Goal: Task Accomplishment & Management: Manage account settings

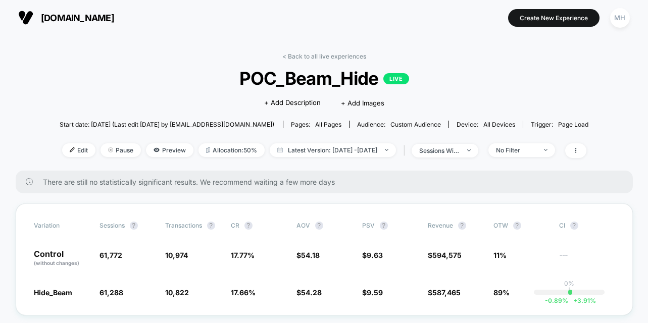
click at [615, 12] on div "MH" at bounding box center [620, 18] width 20 height 20
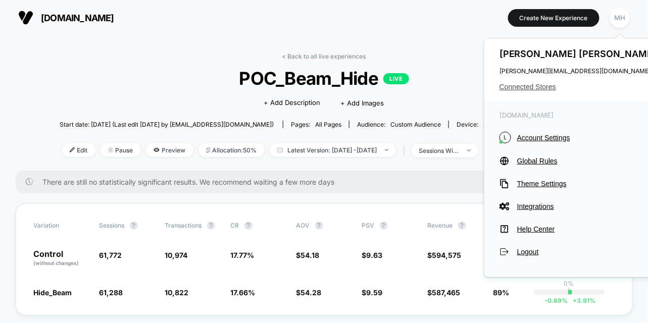
click at [524, 84] on span "Connected Stores" at bounding box center [580, 87] width 160 height 8
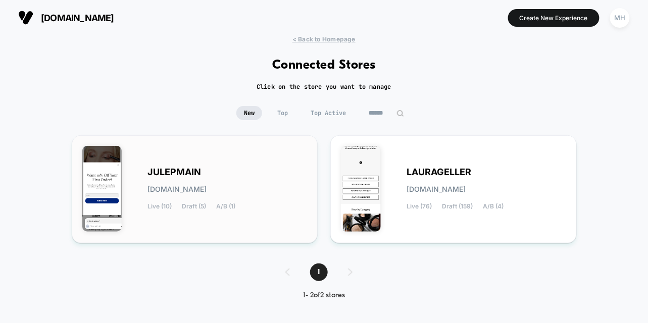
click at [211, 181] on div "JULEPMAIN [DOMAIN_NAME] Live (10) Draft (5) A/B (1)" at bounding box center [228, 189] width 160 height 41
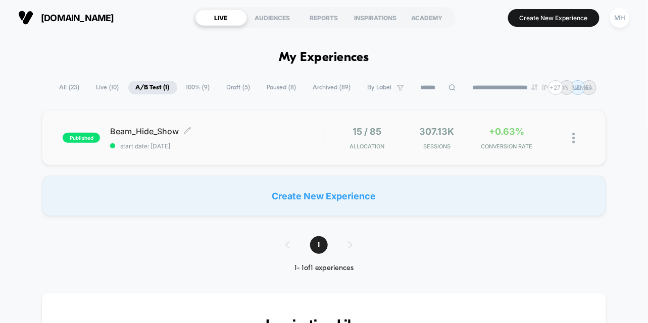
click at [228, 141] on div "Beam_Hide_Show Click to edit experience details Click to edit experience detail…" at bounding box center [216, 138] width 213 height 24
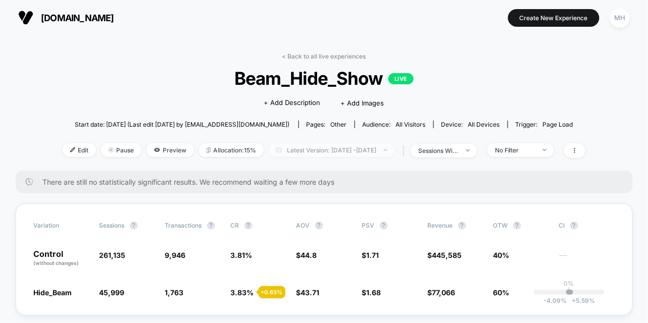
click at [335, 145] on span "Latest Version: [DATE] - [DATE]" at bounding box center [332, 150] width 126 height 14
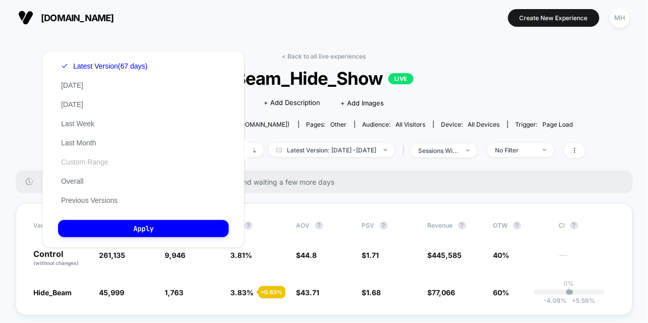
click at [75, 167] on button "Custom Range" at bounding box center [84, 162] width 53 height 9
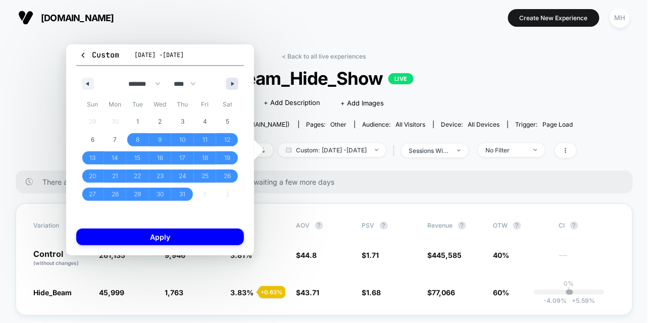
click at [231, 80] on button "button" at bounding box center [232, 84] width 12 height 12
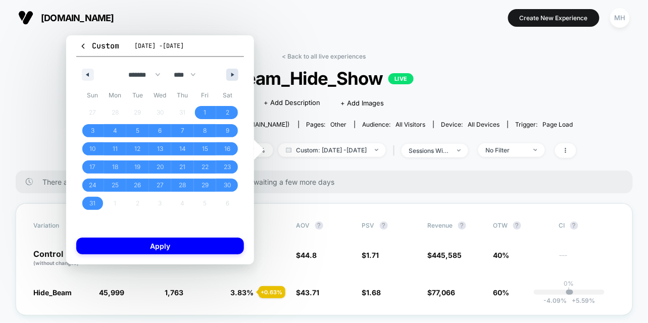
click at [231, 80] on button "button" at bounding box center [232, 75] width 12 height 12
select select "*"
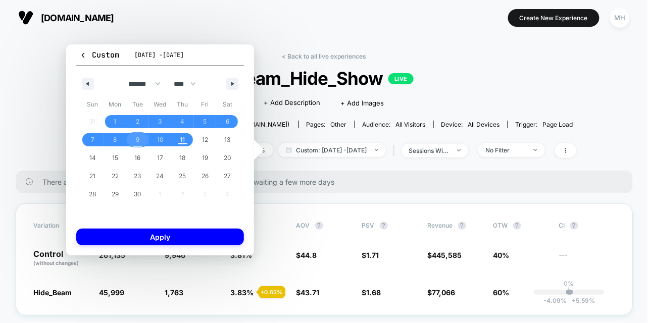
click at [134, 143] on span "9" at bounding box center [137, 139] width 23 height 13
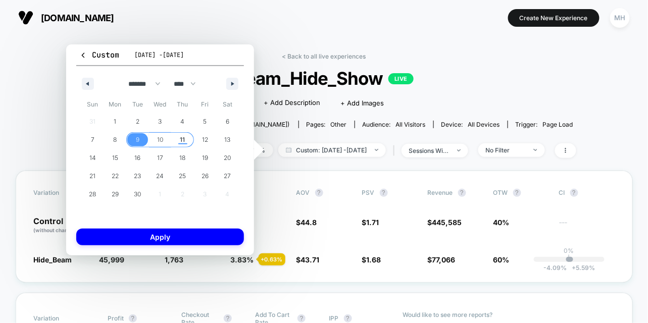
click at [177, 143] on span "11" at bounding box center [182, 139] width 23 height 13
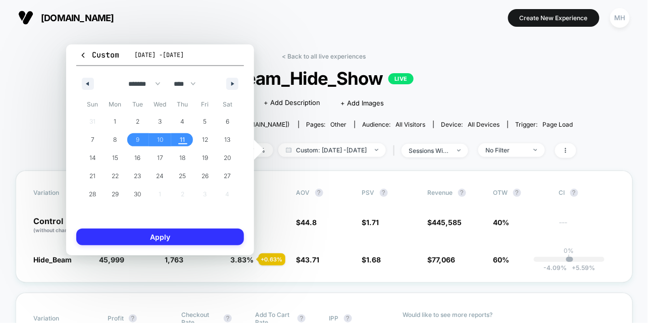
click at [177, 236] on button "Apply" at bounding box center [160, 237] width 168 height 17
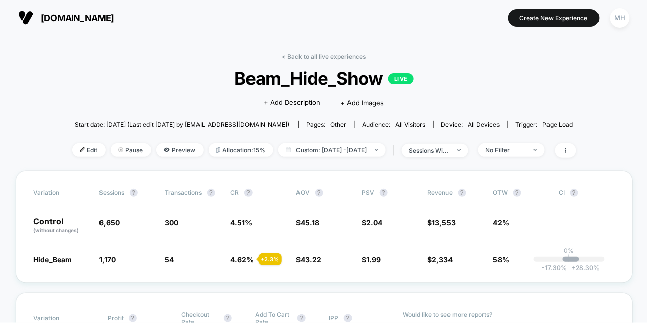
click at [633, 13] on div "[DOMAIN_NAME] Create New Experience MH" at bounding box center [324, 17] width 648 height 35
click at [622, 17] on div "MH" at bounding box center [620, 18] width 20 height 20
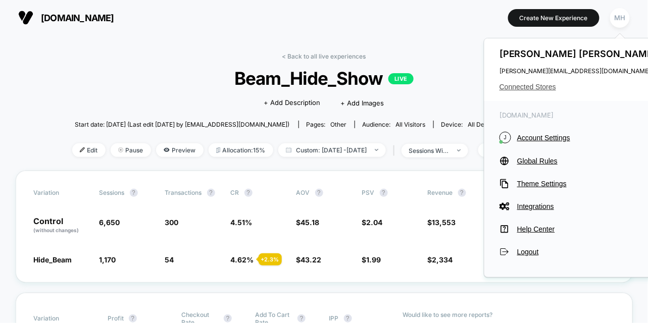
click at [545, 85] on span "Connected Stores" at bounding box center [580, 87] width 160 height 8
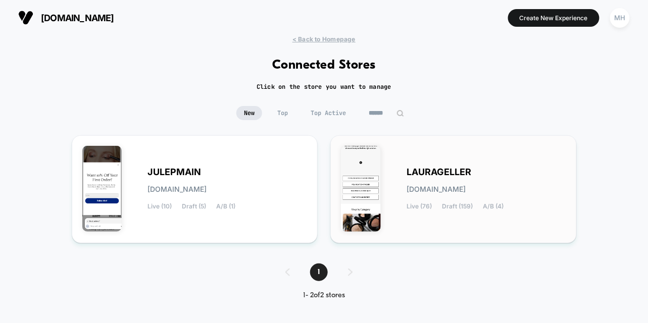
click at [431, 169] on span "LAURAGELLER" at bounding box center [439, 172] width 65 height 7
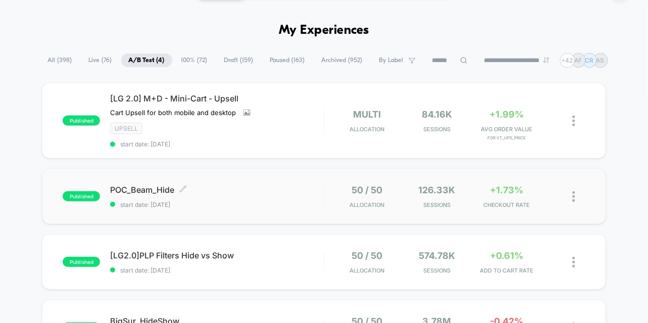
scroll to position [29, 0]
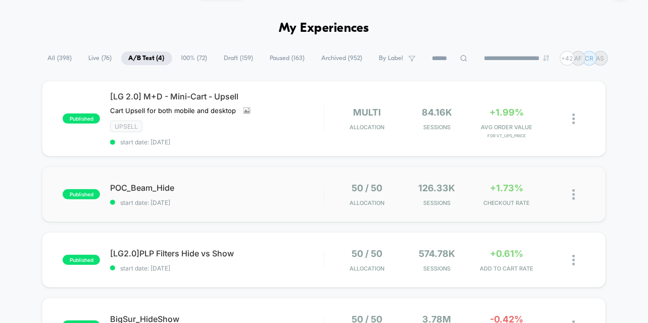
click at [255, 206] on div "published POC_Beam_Hide start date: [DATE] 50 / 50 Allocation 126.33k Sessions …" at bounding box center [324, 195] width 564 height 56
